Goal: Navigation & Orientation: Find specific page/section

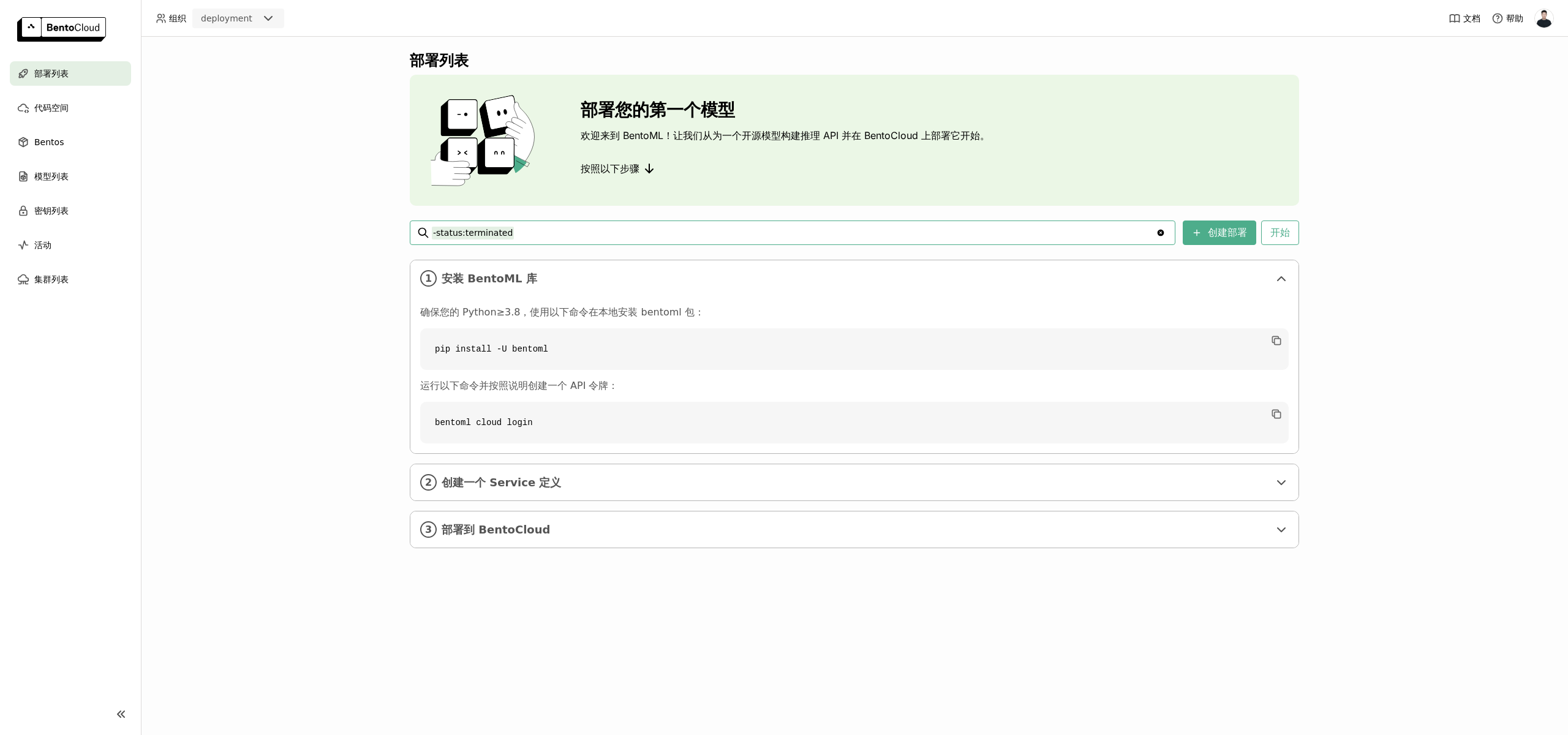
click at [261, 15] on icon at bounding box center [268, 19] width 15 height 15
click at [233, 66] on div "timbentomloct15test" at bounding box center [238, 66] width 72 height 12
click at [272, 20] on icon at bounding box center [268, 19] width 15 height 15
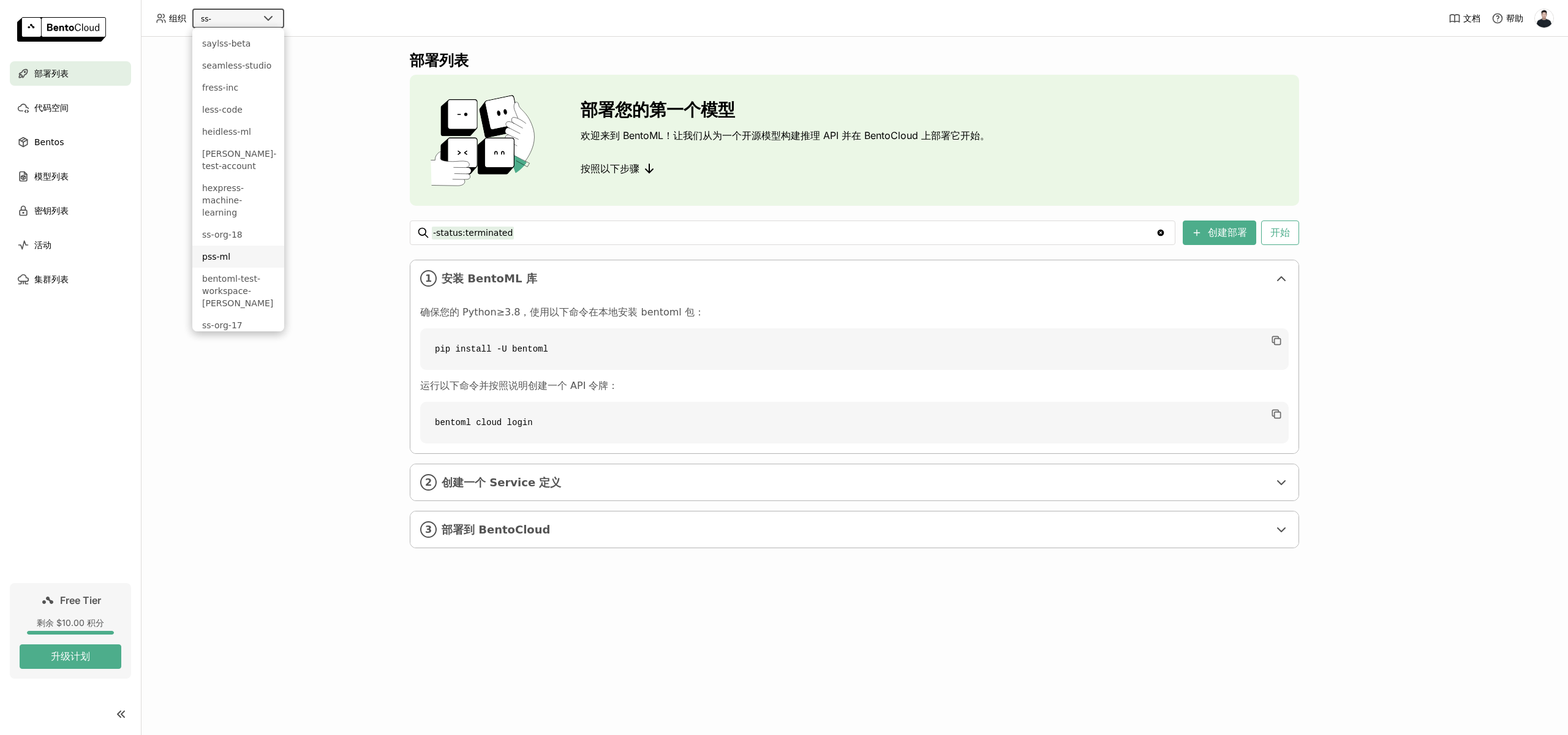
scroll to position [45, 0]
type input "ss-"
click at [229, 274] on div "ss-org-17" at bounding box center [238, 280] width 72 height 12
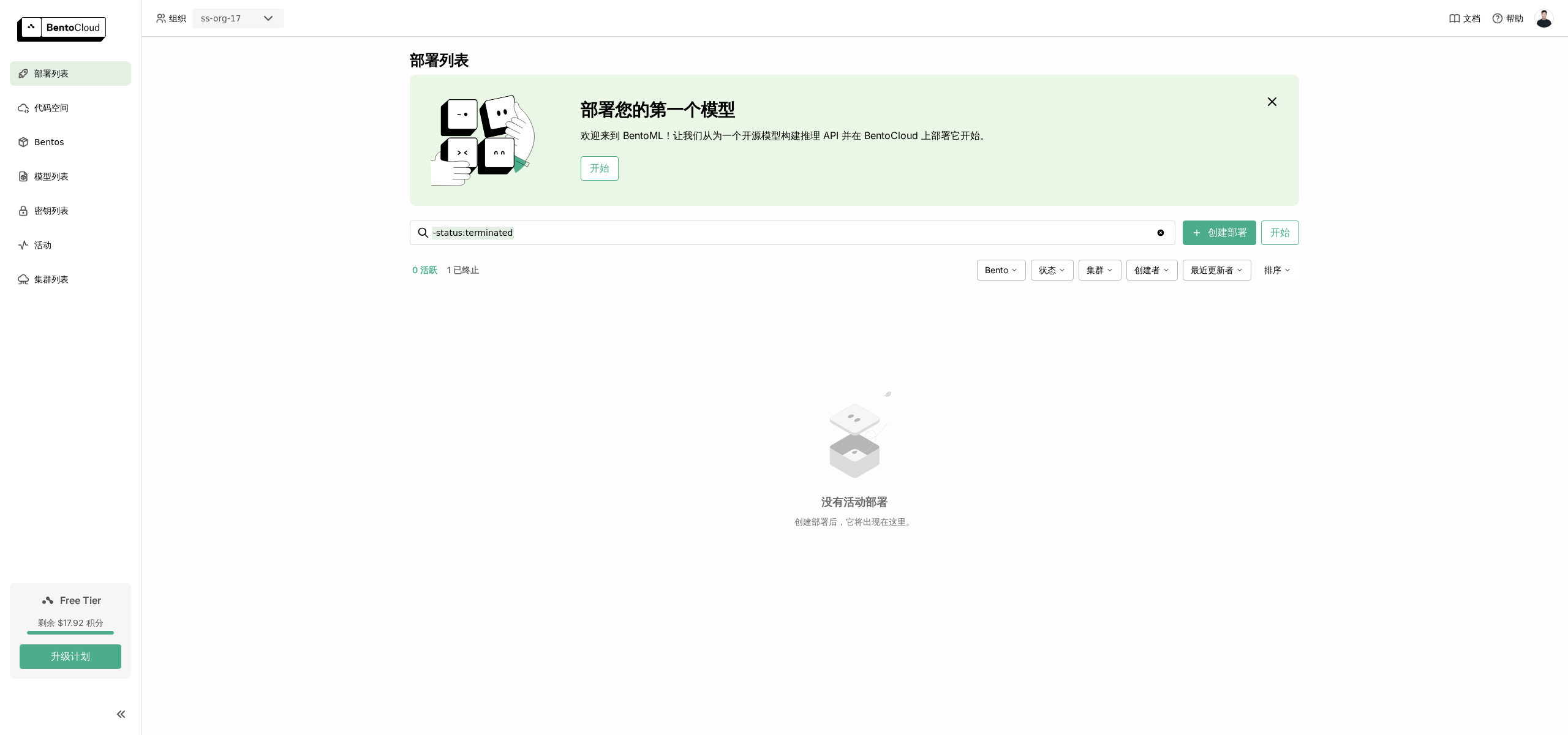
click at [466, 268] on button "1 已终止" at bounding box center [462, 270] width 36 height 16
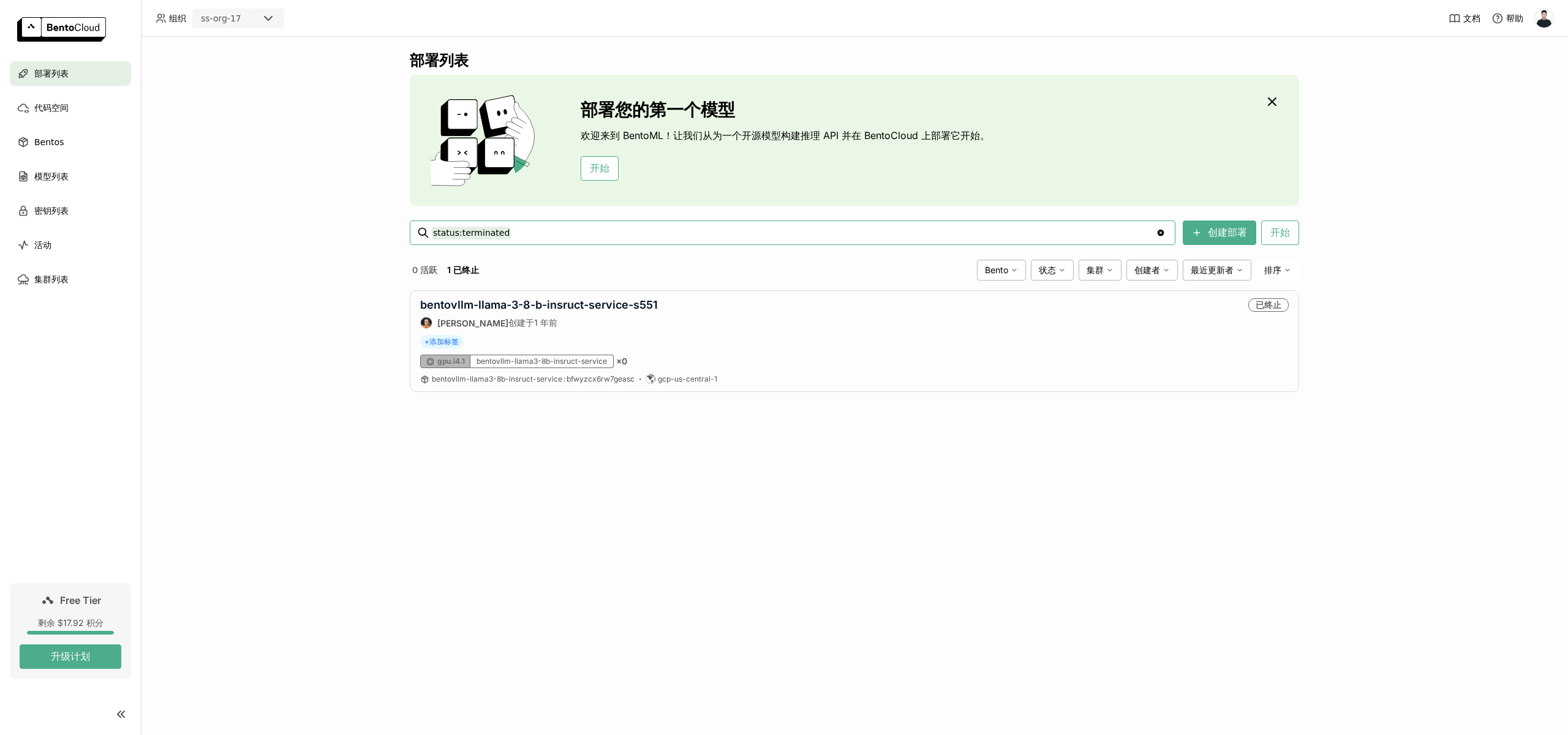
click at [1541, 13] on img at bounding box center [1544, 19] width 19 height 19
click at [1519, 50] on span "管理面板" at bounding box center [1530, 47] width 34 height 11
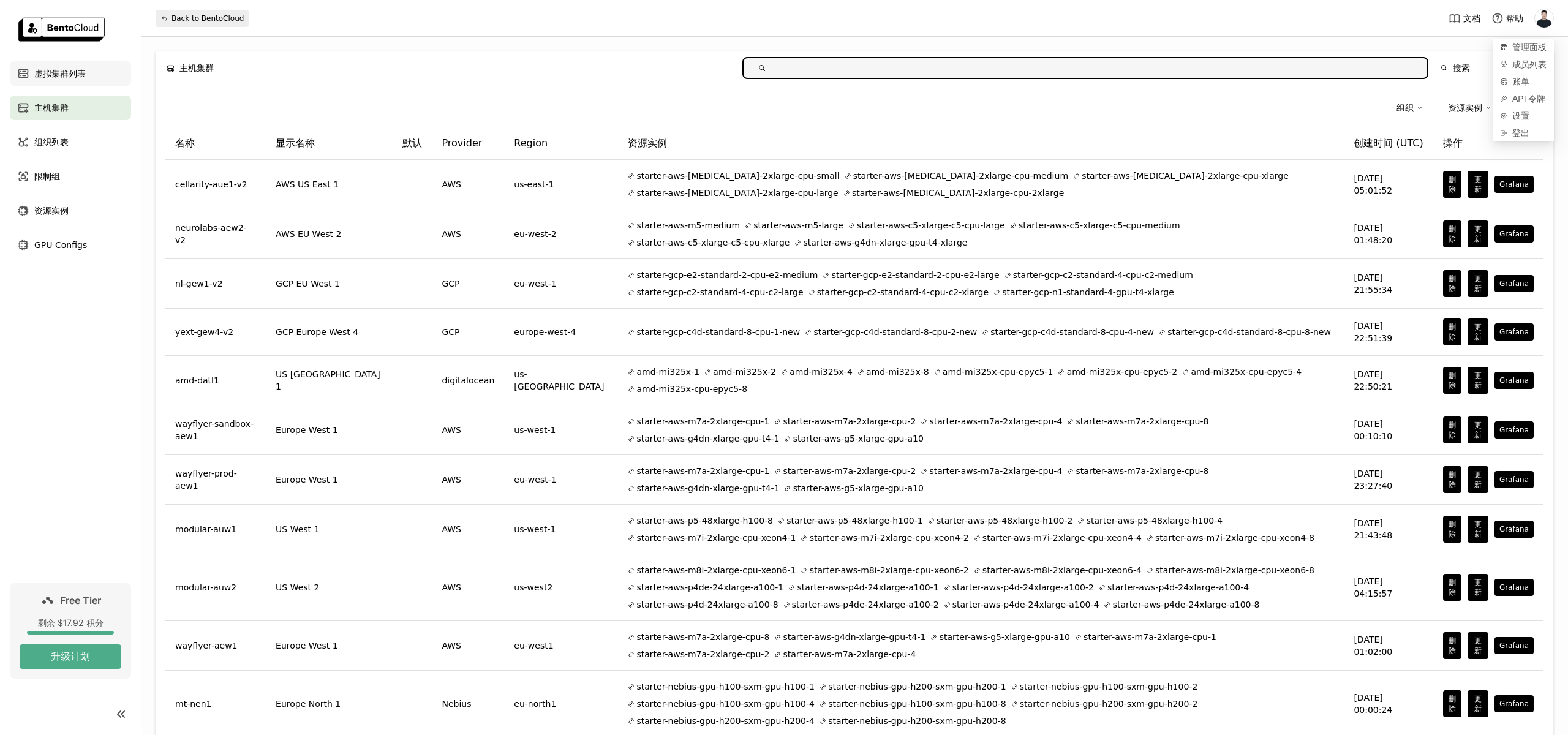
click at [53, 80] on span "虚拟集群列表" at bounding box center [60, 74] width 52 height 15
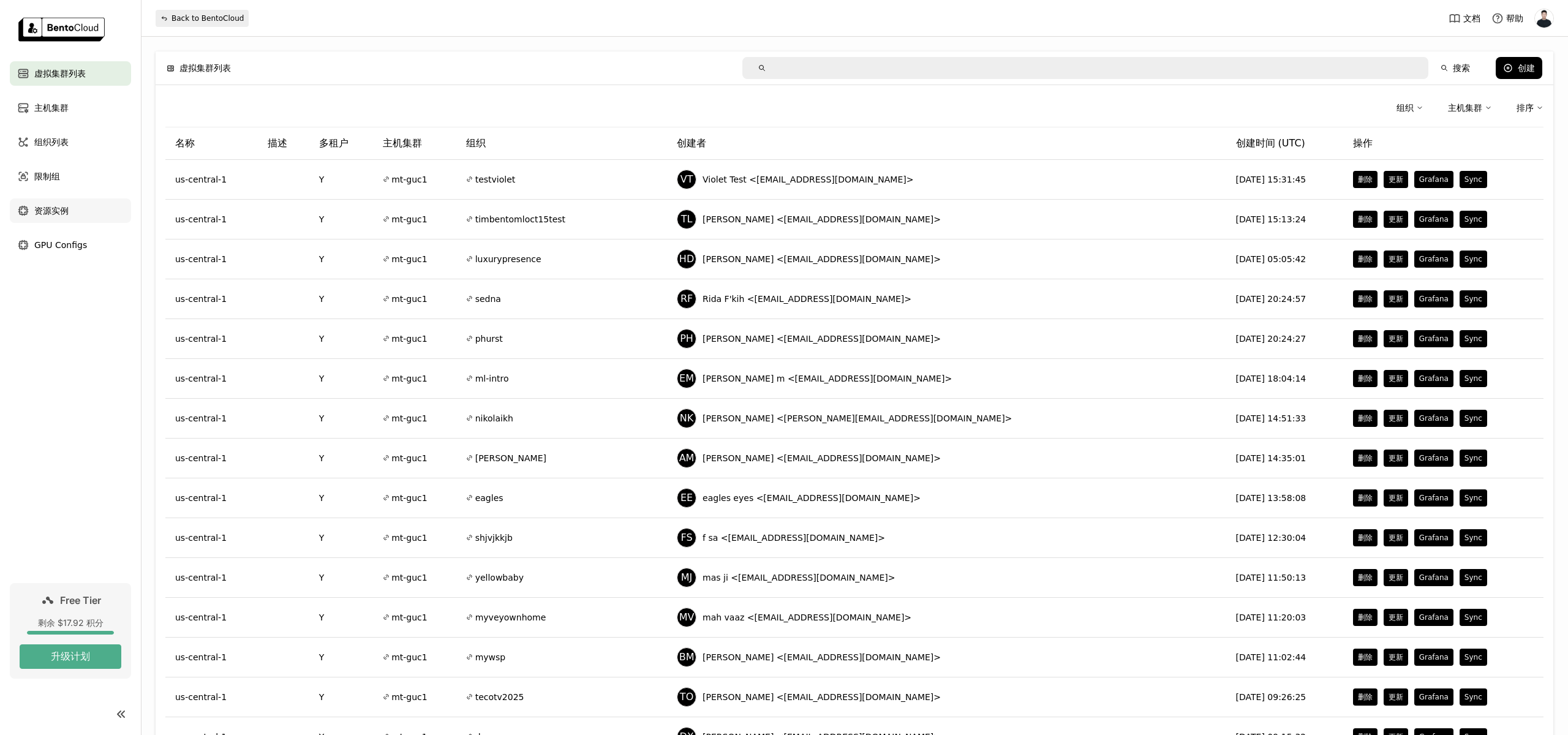
click at [74, 207] on div "资源实例" at bounding box center [70, 210] width 121 height 25
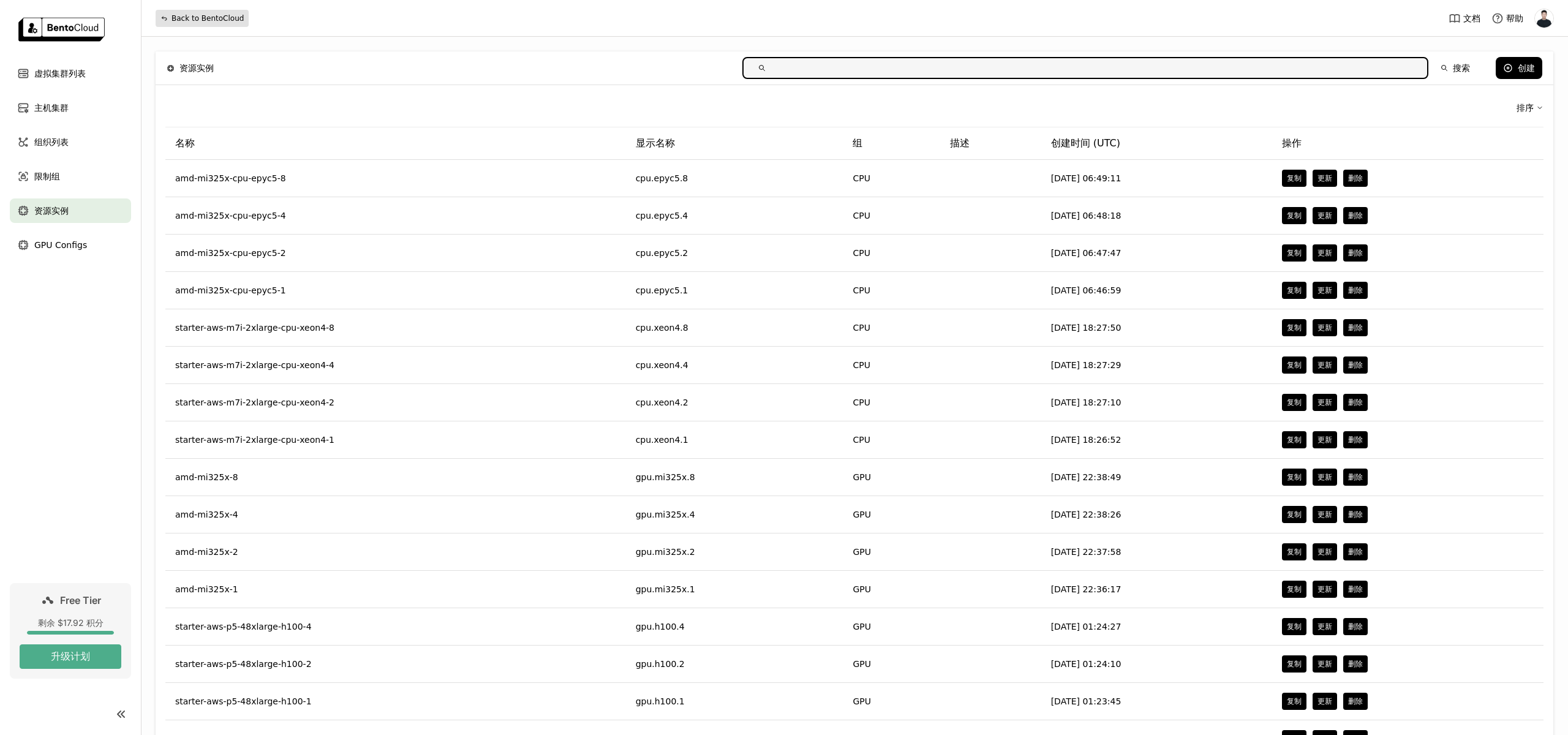
click at [176, 20] on span "Back to BentoCloud" at bounding box center [208, 18] width 72 height 10
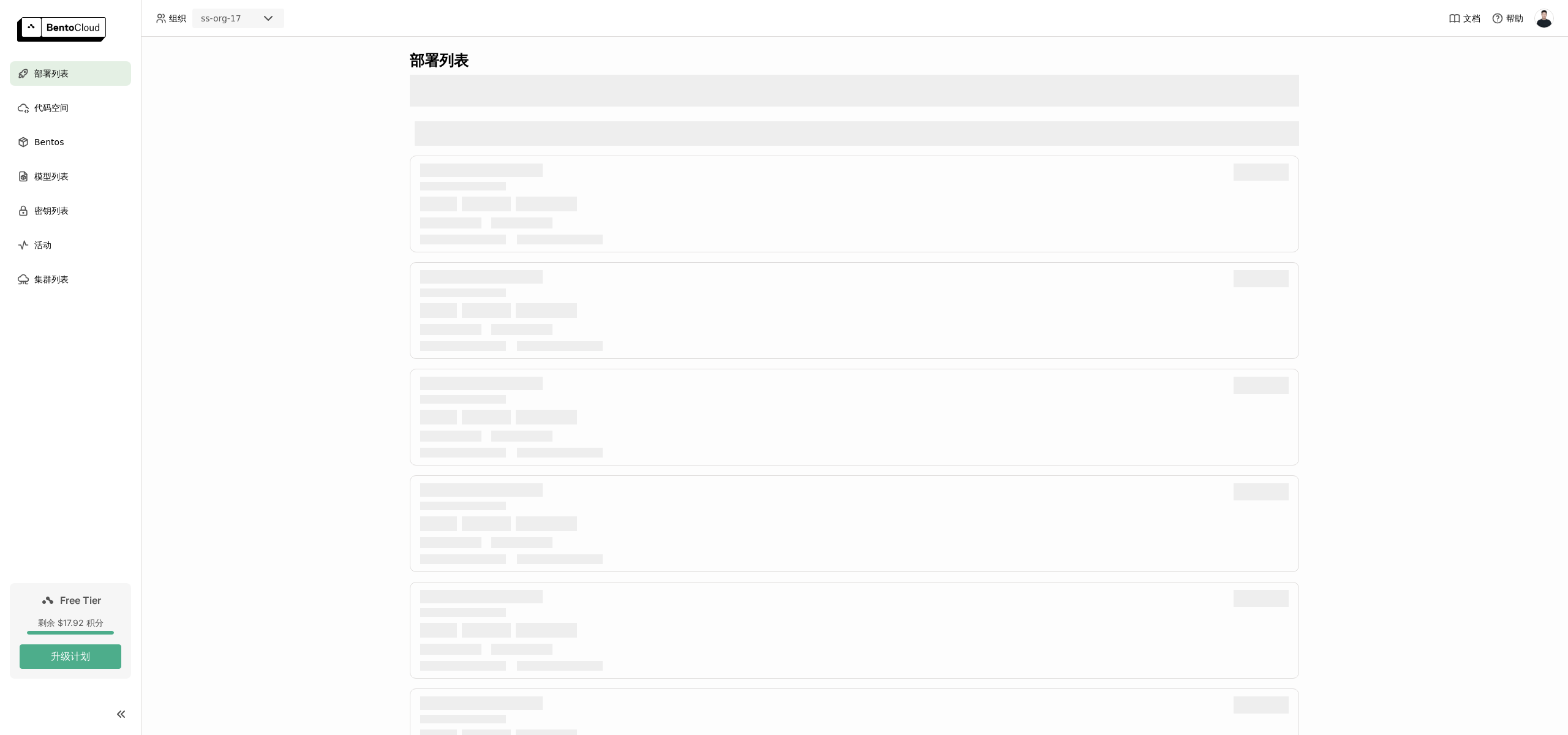
click at [233, 19] on div "ss-org-17" at bounding box center [221, 18] width 40 height 12
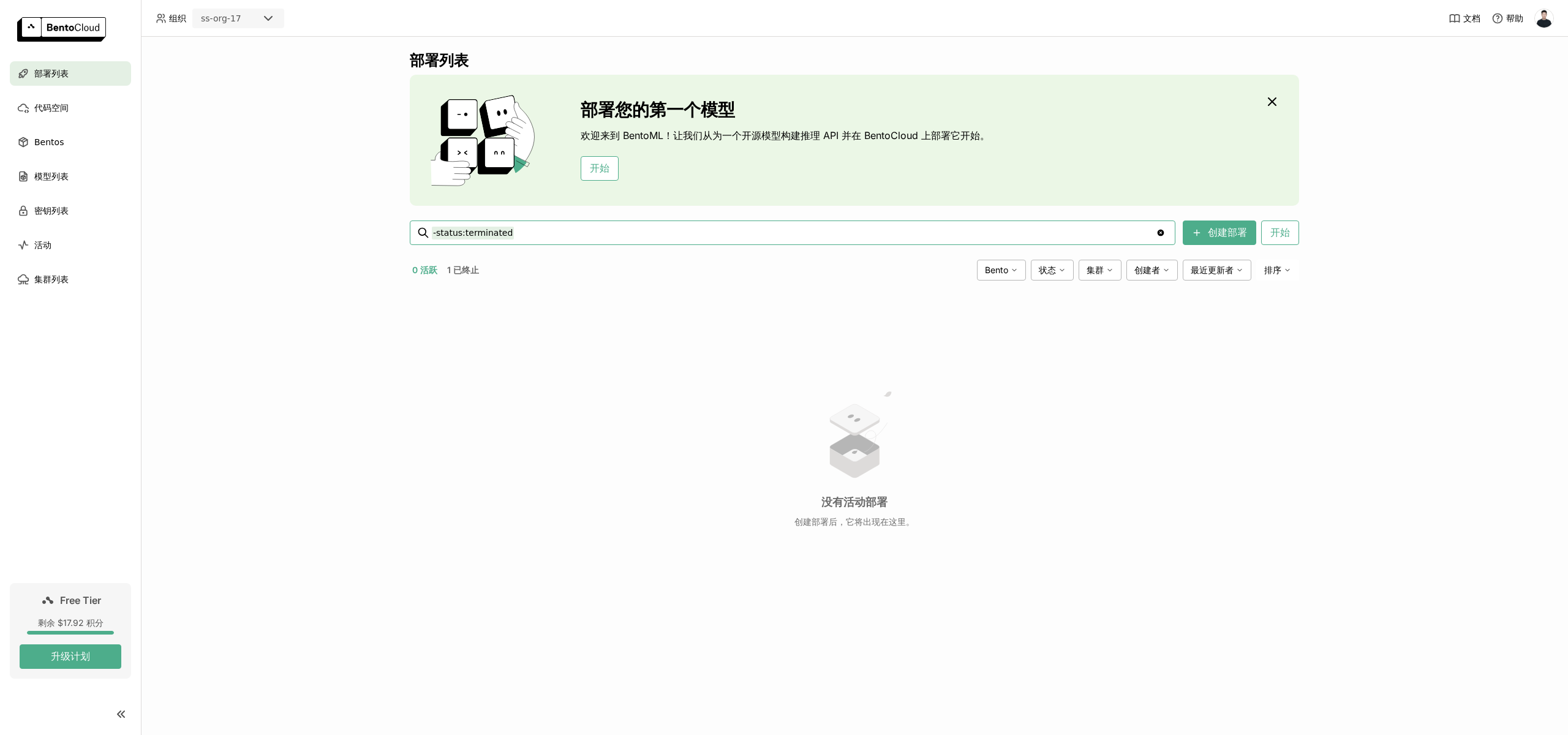
click at [245, 11] on div "ss-org-17" at bounding box center [228, 19] width 68 height 17
click at [241, 134] on div "phurst" at bounding box center [238, 131] width 72 height 12
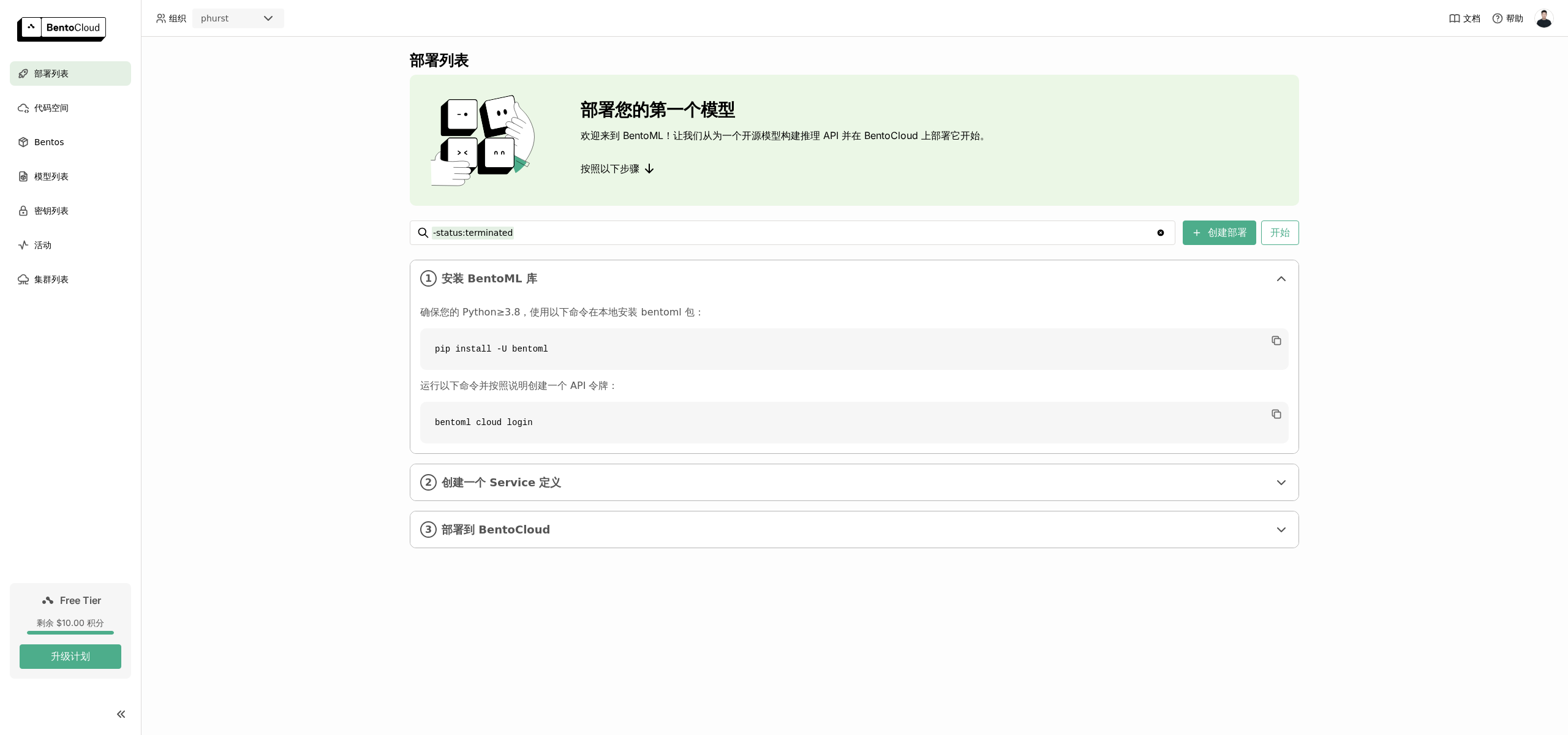
click at [234, 17] on div "phurst" at bounding box center [228, 19] width 68 height 17
click at [235, 184] on li "nikolaikh" at bounding box center [238, 175] width 92 height 22
click at [237, 25] on div "nikolaikh" at bounding box center [228, 19] width 68 height 17
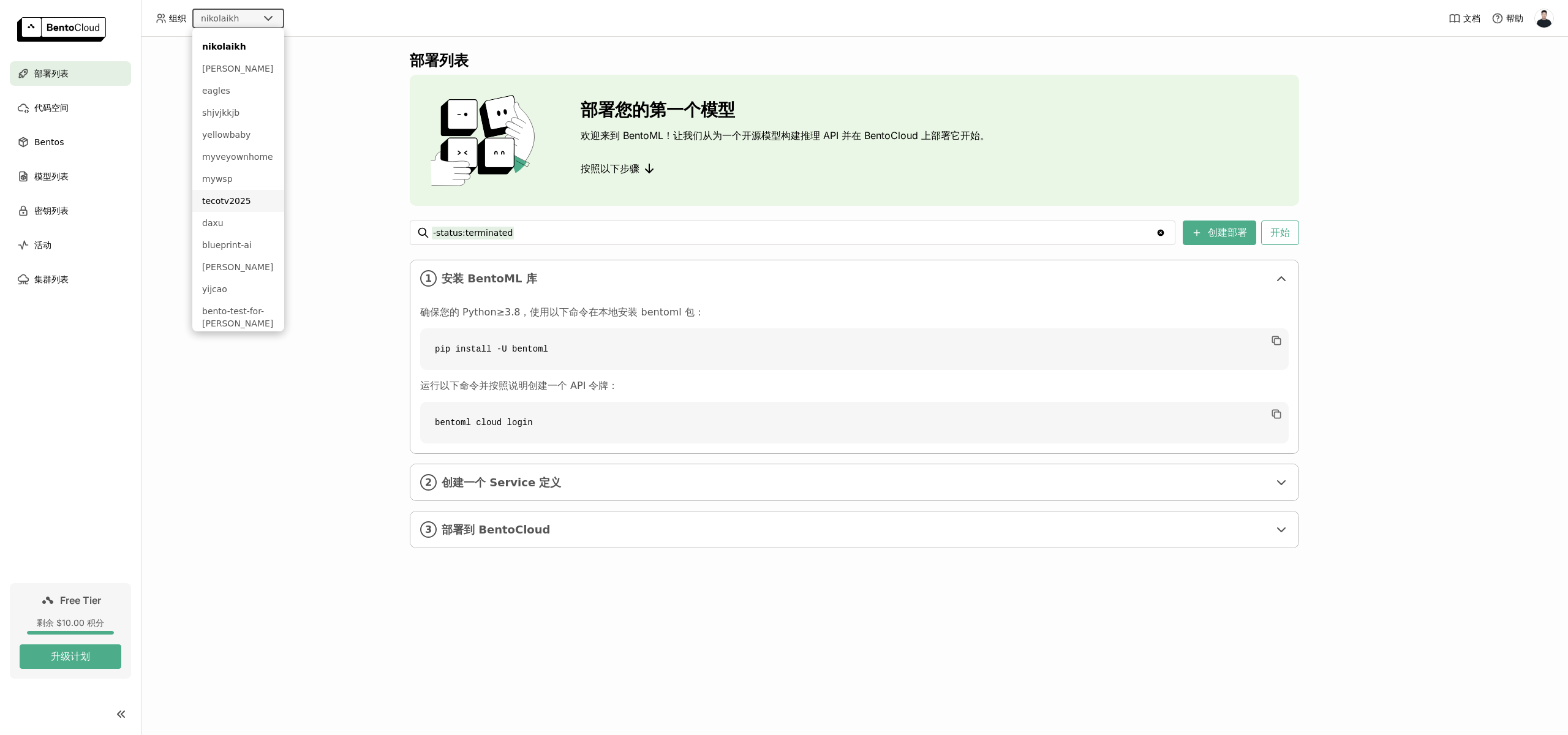
scroll to position [147, 0]
click at [237, 241] on li "[PERSON_NAME]" at bounding box center [238, 249] width 92 height 22
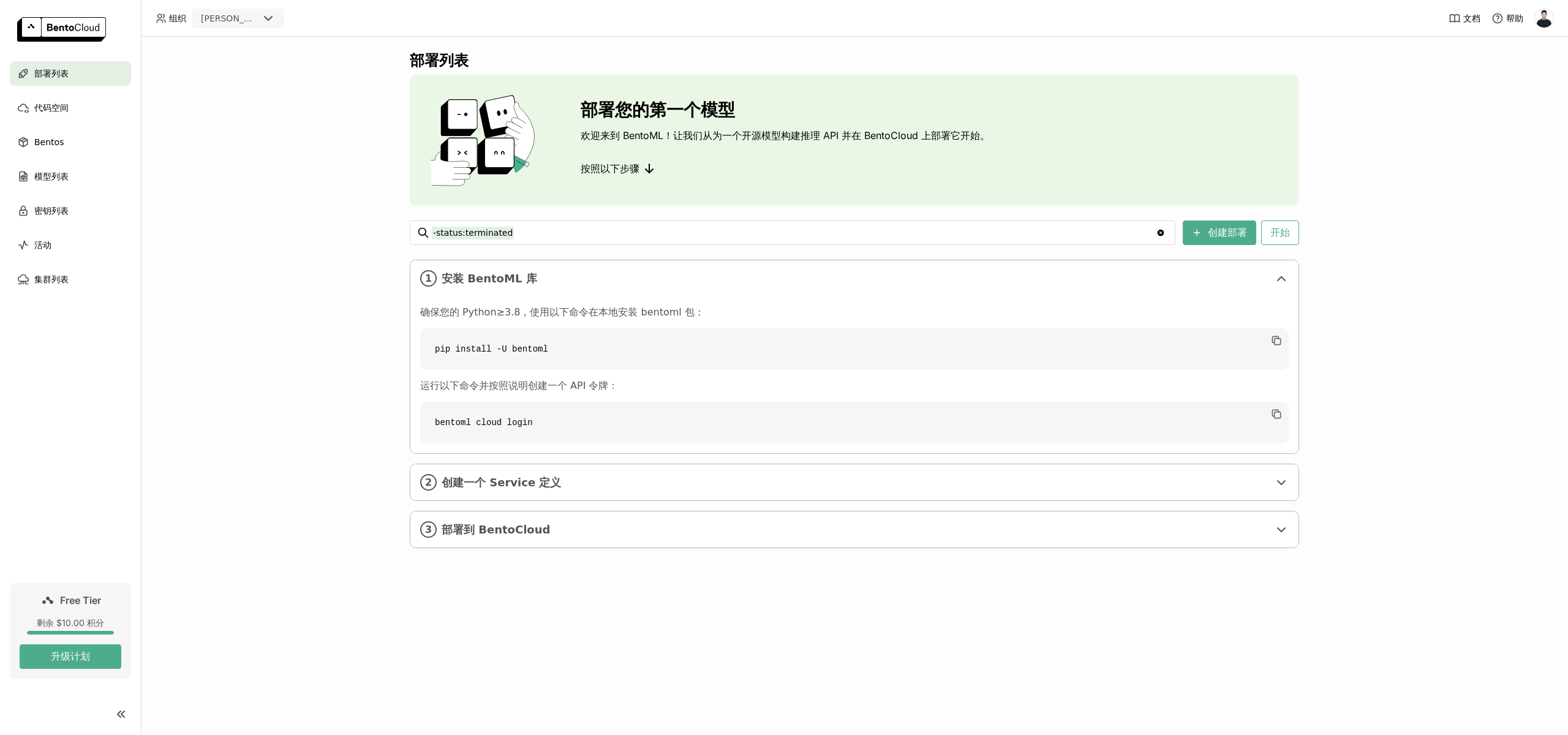
drag, startPoint x: 367, startPoint y: 139, endPoint x: 356, endPoint y: 136, distance: 11.4
click at [367, 139] on div "部署列表 部署您的第一个模型 欢迎来到 BentoML！让我们从为一个开源模型构建推理 API 并在 BentoCloud 上部署它开始。 按照以下步骤 -s…" at bounding box center [854, 385] width 1427 height 699
click at [257, 14] on div "[PERSON_NAME]" at bounding box center [228, 19] width 68 height 17
